Goal: Information Seeking & Learning: Learn about a topic

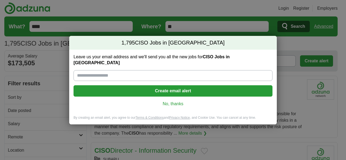
click at [174, 101] on link "No, thanks" at bounding box center [173, 104] width 190 height 6
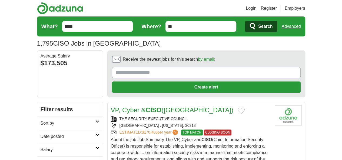
click at [95, 134] on icon at bounding box center [97, 135] width 4 height 3
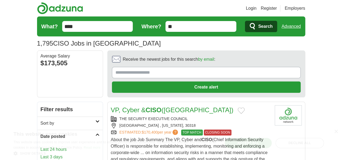
click at [19, 130] on div "This website uses cookies" at bounding box center [109, 134] width 190 height 8
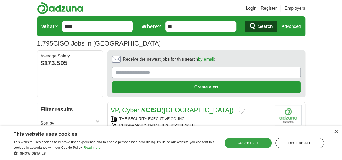
click at [247, 143] on div "Accept all" at bounding box center [248, 143] width 47 height 10
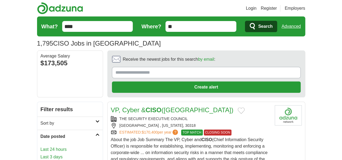
click at [41, 154] on link "Last 3 days" at bounding box center [70, 157] width 59 height 6
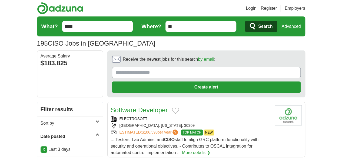
click at [256, 9] on link "Login" at bounding box center [251, 8] width 11 height 6
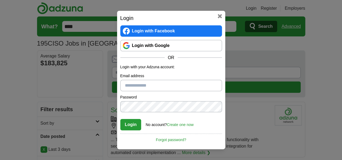
type input "**********"
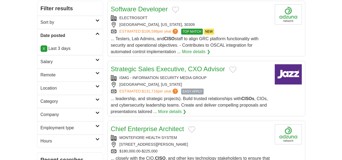
scroll to position [108, 0]
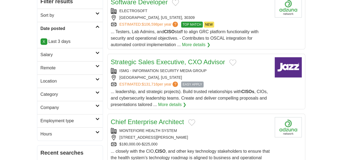
click at [81, 75] on link "Location" at bounding box center [69, 81] width 65 height 13
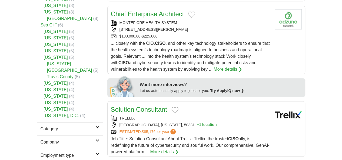
scroll to position [81, 0]
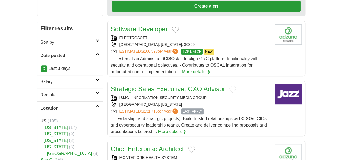
click at [95, 105] on icon at bounding box center [97, 106] width 4 height 3
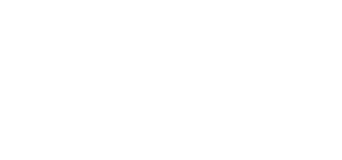
scroll to position [811, 0]
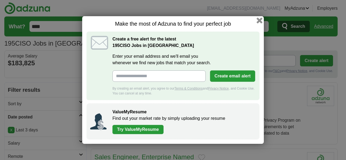
click at [260, 21] on button "button" at bounding box center [260, 21] width 6 height 6
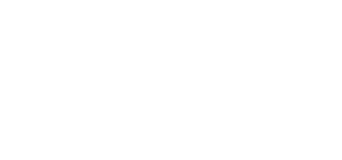
scroll to position [973, 0]
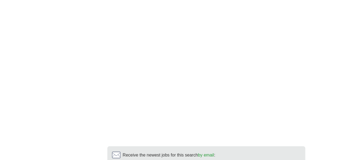
scroll to position [892, 0]
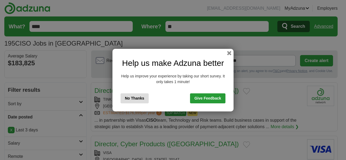
click at [131, 97] on button "No Thanks" at bounding box center [135, 99] width 28 height 10
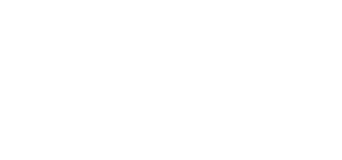
scroll to position [892, 0]
drag, startPoint x: 0, startPoint y: 0, endPoint x: 287, endPoint y: 118, distance: 309.8
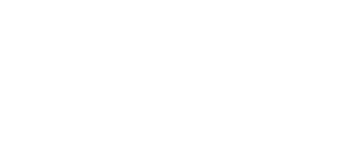
scroll to position [838, 0]
